Goal: Task Accomplishment & Management: Manage account settings

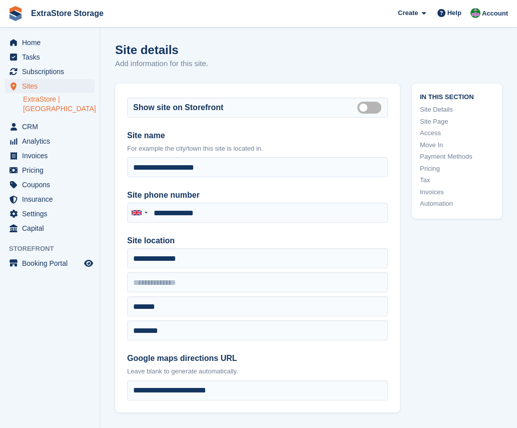
type input "**********"
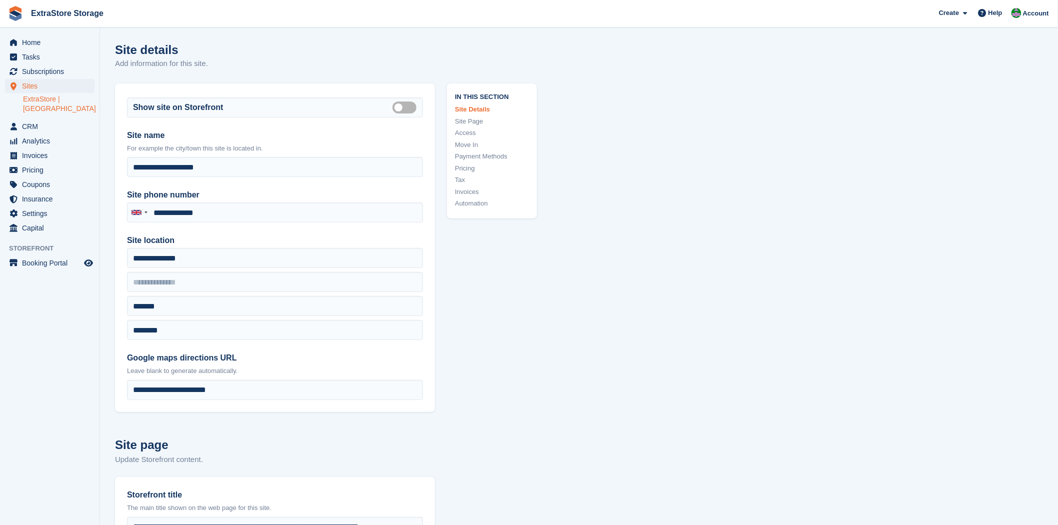
type input "**********"
click at [35, 44] on span "Home" at bounding box center [52, 43] width 60 height 14
